Goal: Transaction & Acquisition: Purchase product/service

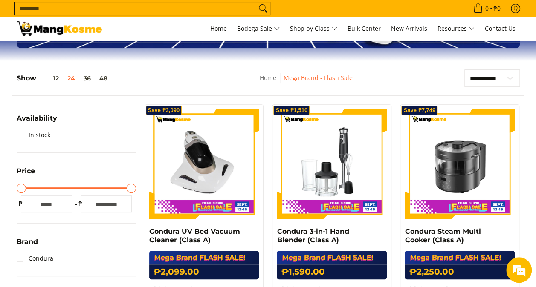
scroll to position [110, 0]
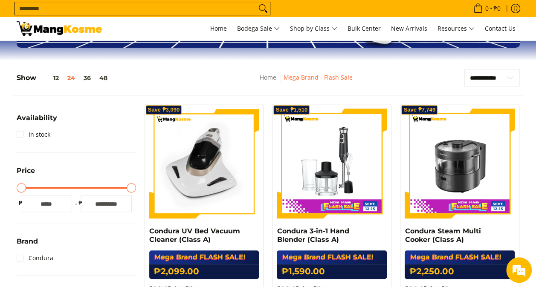
click at [192, 189] on img at bounding box center [204, 164] width 110 height 110
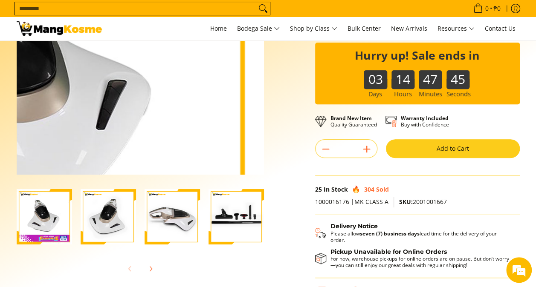
scroll to position [138, 0]
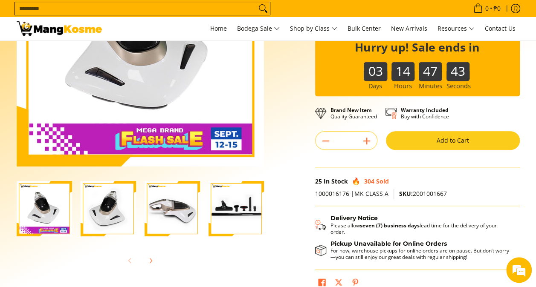
click at [238, 200] on img "Condura UV Bed Vacuum Cleaner (Class A)-4" at bounding box center [235, 208] width 55 height 55
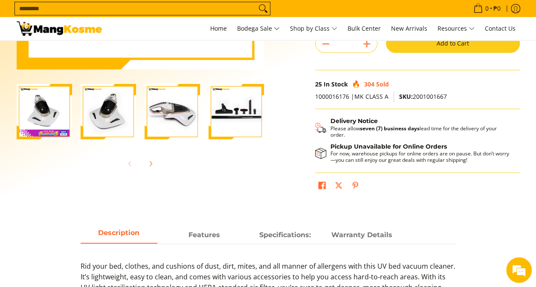
scroll to position [235, 0]
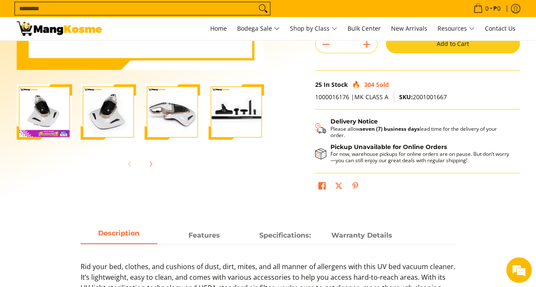
click at [172, 104] on img "Condura UV Bed Vacuum Cleaner (Class A)-3" at bounding box center [172, 111] width 55 height 55
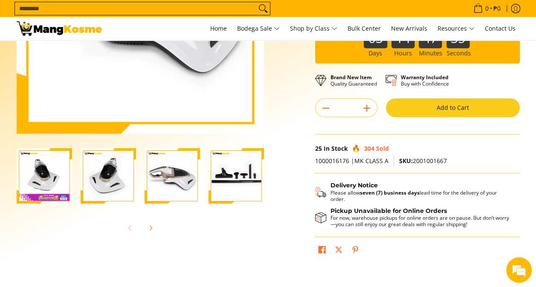
scroll to position [171, 0]
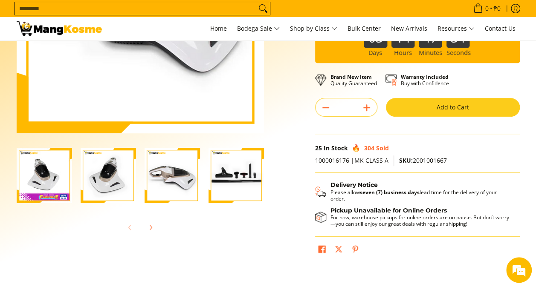
click at [104, 171] on img "Condura UV Bed Vacuum Cleaner (Class A)-2" at bounding box center [108, 175] width 55 height 55
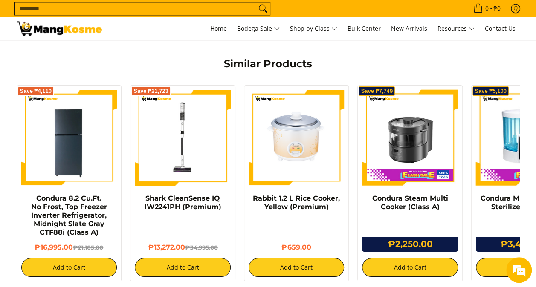
scroll to position [680, 0]
